Goal: Task Accomplishment & Management: Use online tool/utility

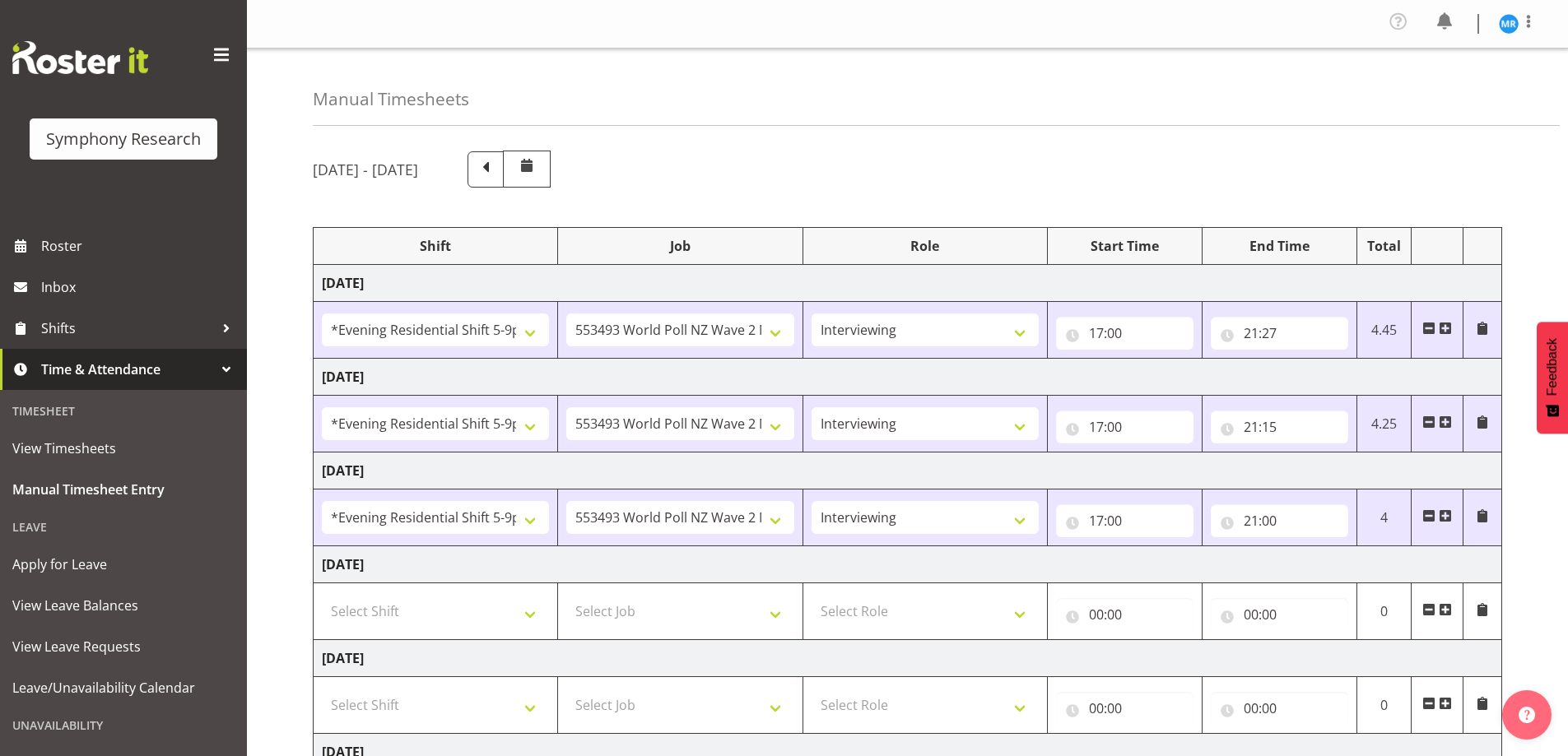
select select "48116"
select select "10527"
select select "47"
select select "48116"
select select "10527"
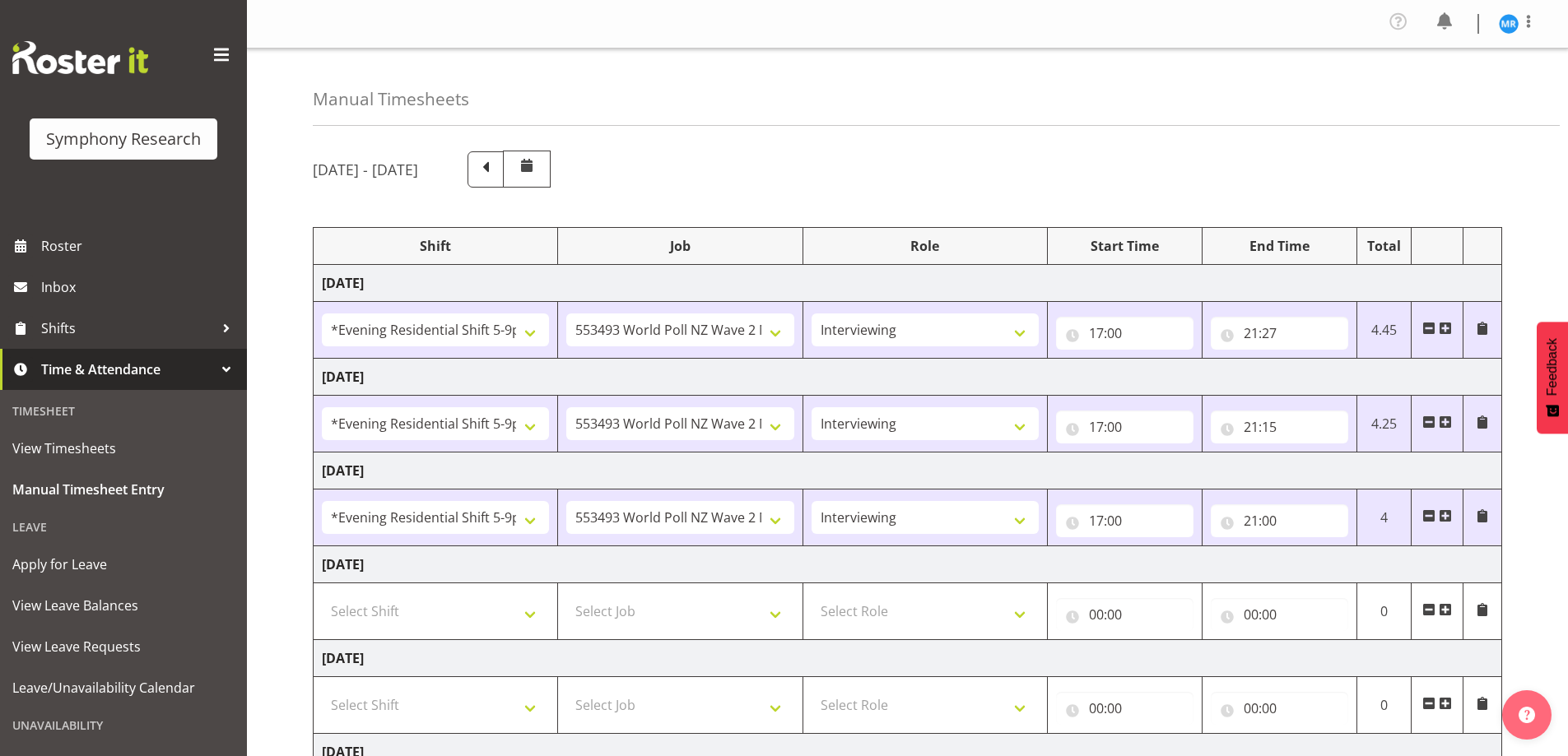
select select "47"
select select "48116"
select select "10527"
select select "47"
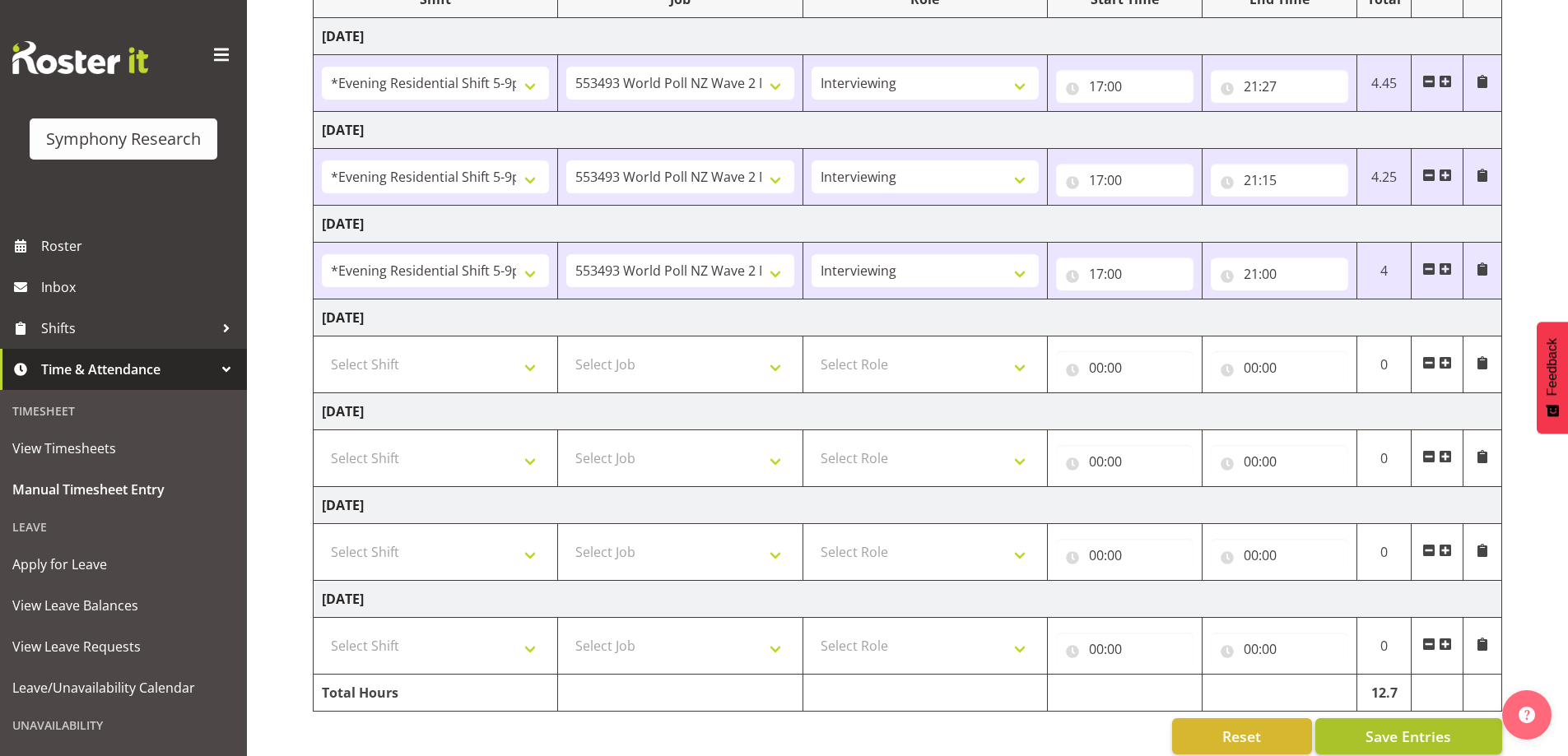
scroll to position [247, 0]
click at [1400, 742] on span "Save Entries" at bounding box center [1408, 736] width 86 height 21
